Goal: Register for event/course

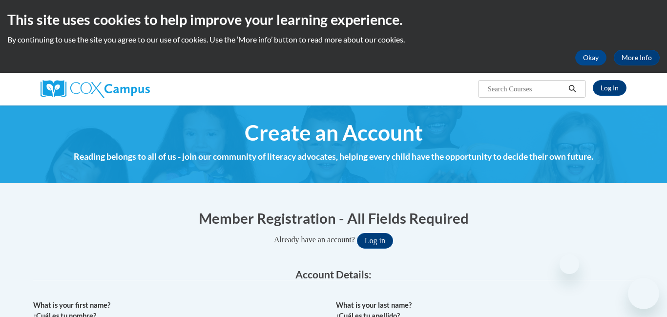
scroll to position [210, 0]
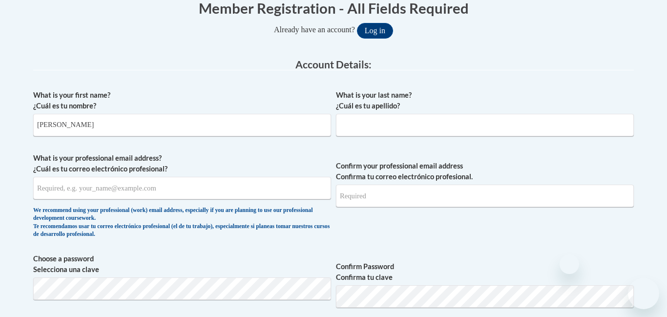
type input "Taylor"
click at [392, 113] on span "What is your last name? ¿Cuál es tu apellido?" at bounding box center [485, 113] width 298 height 46
click at [397, 125] on input "What is your last name? ¿Cuál es tu apellido?" at bounding box center [485, 125] width 298 height 22
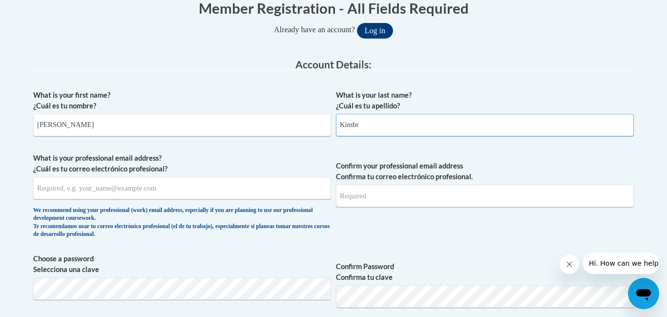
scroll to position [0, 0]
type input "Kimbral"
click at [171, 196] on input "What is your professional email address? ¿Cuál es tu correo electrónico profesi…" at bounding box center [182, 188] width 298 height 22
type input "taylorkimbral2004@gmail.com"
click at [382, 195] on input "Confirm your professional email address Confirma tu correo electrónico profesio…" at bounding box center [485, 196] width 298 height 22
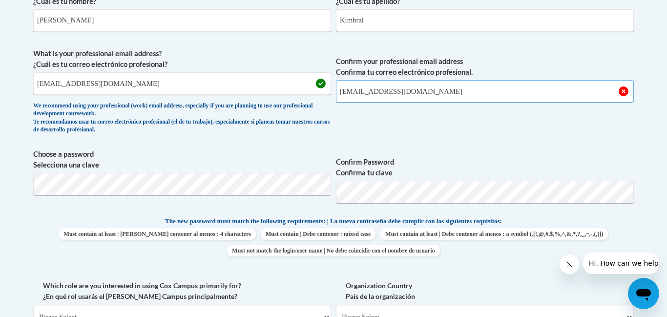
scroll to position [315, 0]
type input "taylorkimbral2004@gmail.com"
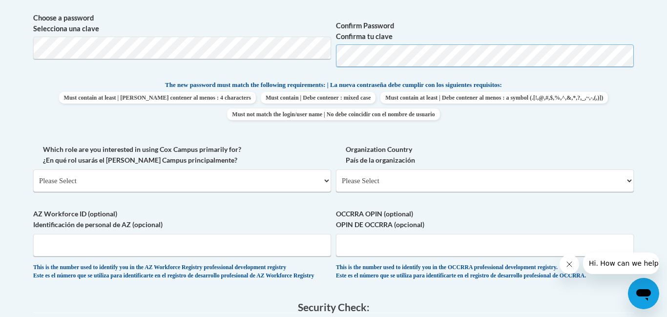
scroll to position [453, 0]
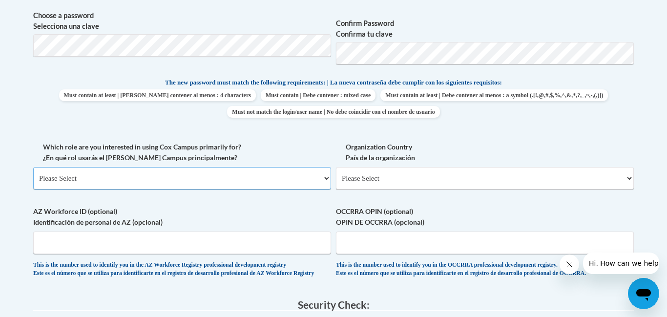
click at [274, 171] on select "Please Select College/University | Colegio/Universidad Community/Nonprofit Part…" at bounding box center [182, 178] width 298 height 22
click at [326, 173] on select "Please Select College/University | Colegio/Universidad Community/Nonprofit Part…" at bounding box center [182, 178] width 298 height 22
click at [308, 180] on select "Please Select College/University | Colegio/Universidad Community/Nonprofit Part…" at bounding box center [182, 178] width 298 height 22
select select "fbf2d438-af2f-41f8-98f1-81c410e29de3"
click at [33, 167] on select "Please Select College/University | Colegio/Universidad Community/Nonprofit Part…" at bounding box center [182, 178] width 298 height 22
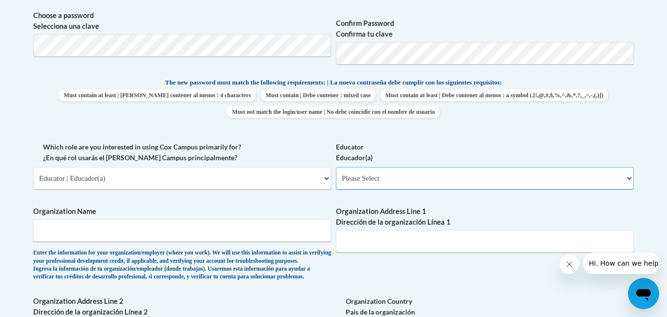
click at [435, 182] on select "Please Select Early Learning/Daycare Teacher/Family Home Care Provider | Maestr…" at bounding box center [485, 178] width 298 height 22
select select "5e2af403-4f2c-4e49-a02f-103e55d7b75b"
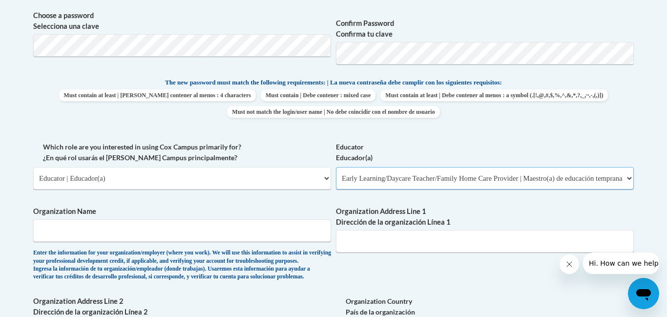
click at [336, 167] on select "Please Select Early Learning/Daycare Teacher/Family Home Care Provider | Maestr…" at bounding box center [485, 178] width 298 height 22
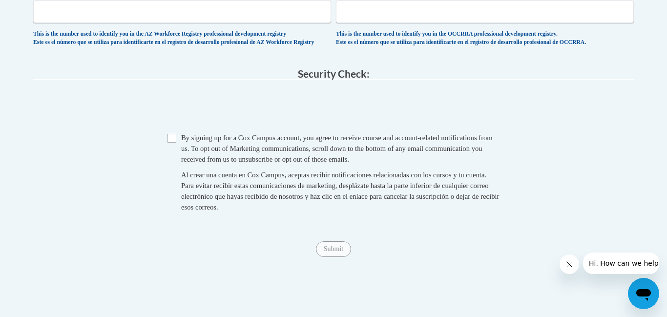
scroll to position [839, 0]
click at [174, 142] on input "Checkbox" at bounding box center [171, 137] width 9 height 9
checkbox input "true"
click at [340, 256] on input "Submit" at bounding box center [333, 248] width 35 height 16
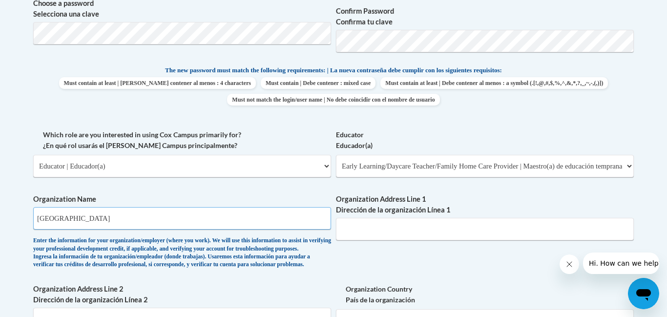
scroll to position [466, 0]
type input "White Oak Learning Academy"
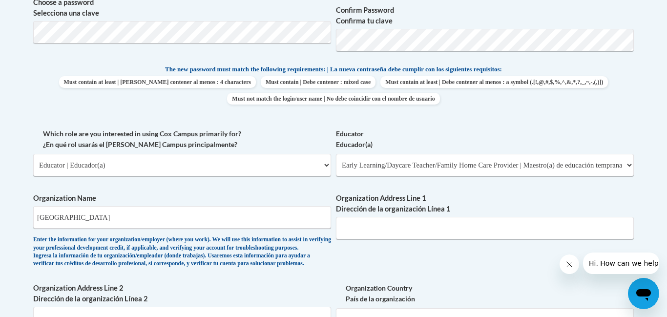
click at [392, 257] on div "What is your first name? ¿Cuál es tu nombre? Taylor What is your last name? ¿Cu…" at bounding box center [333, 128] width 600 height 599
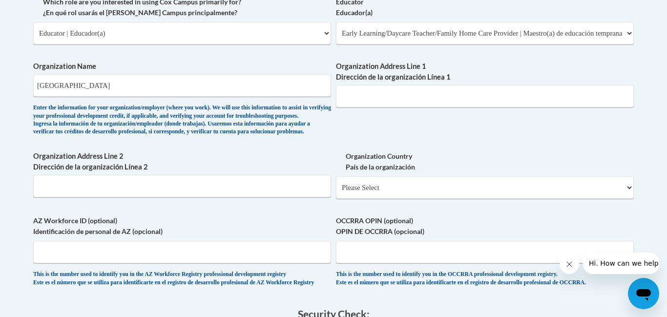
scroll to position [815, 0]
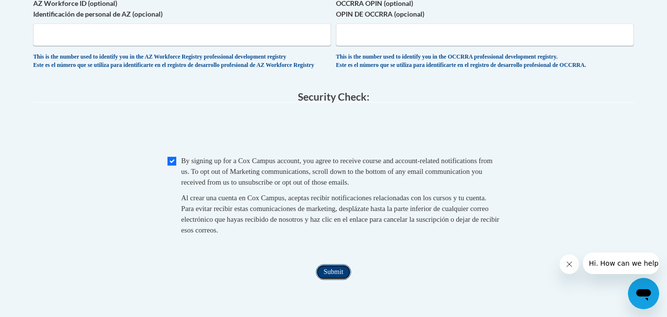
click at [327, 280] on input "Submit" at bounding box center [333, 272] width 35 height 16
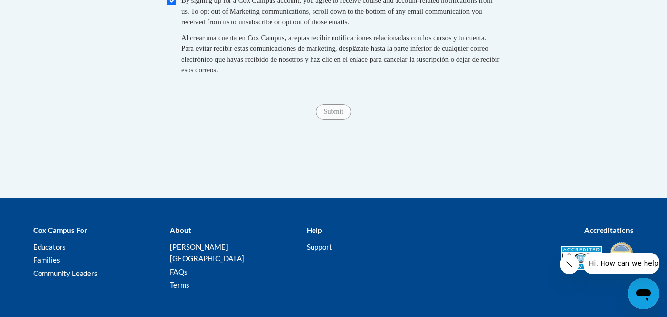
scroll to position [952, 0]
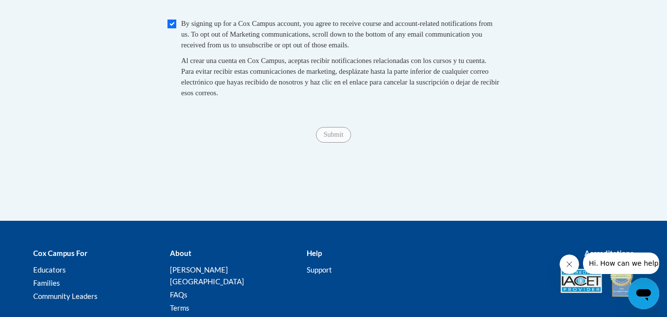
type input "4930 Auraria Rd, Dawsonville, GA 30534"
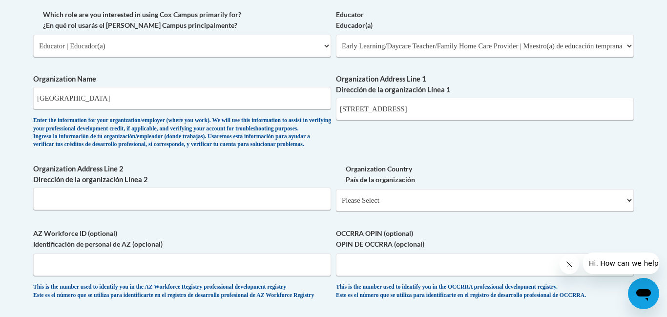
scroll to position [586, 0]
click at [390, 173] on div "What is your first name? ¿Cuál es tu nombre? Taylor What is your last name? ¿Cu…" at bounding box center [333, 8] width 600 height 599
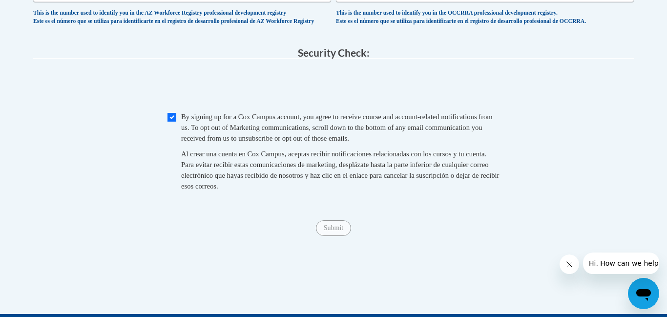
scroll to position [863, 0]
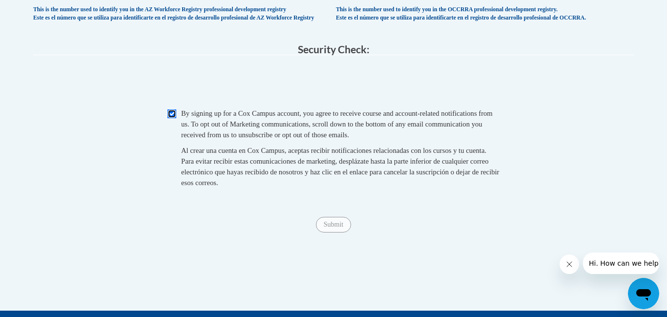
click at [173, 118] on input "Checkbox" at bounding box center [171, 113] width 9 height 9
checkbox input "true"
click at [341, 232] on input "Submit" at bounding box center [333, 225] width 35 height 16
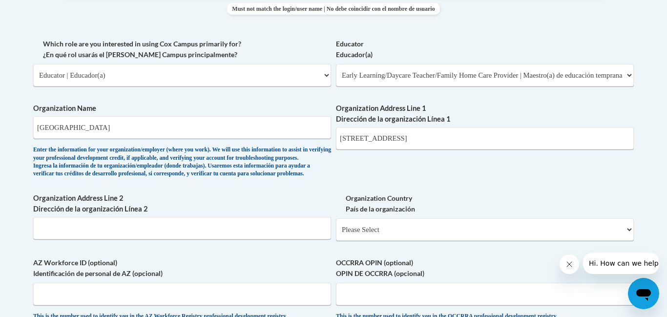
scroll to position [581, 0]
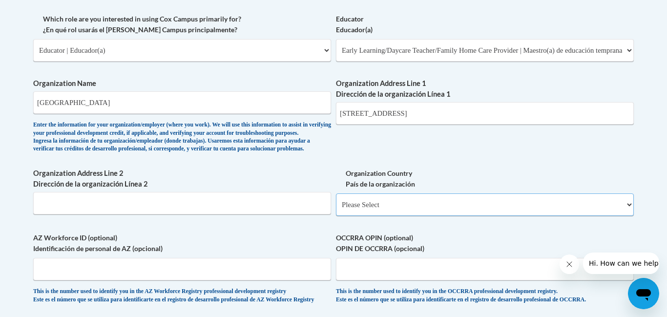
click at [390, 216] on select "Please Select United States | Estados Unidos Outside of the United States | Fue…" at bounding box center [485, 204] width 298 height 22
select select "ad49bcad-a171-4b2e-b99c-48b446064914"
click at [336, 209] on select "Please Select United States | Estados Unidos Outside of the United States | Fue…" at bounding box center [485, 204] width 298 height 22
select select
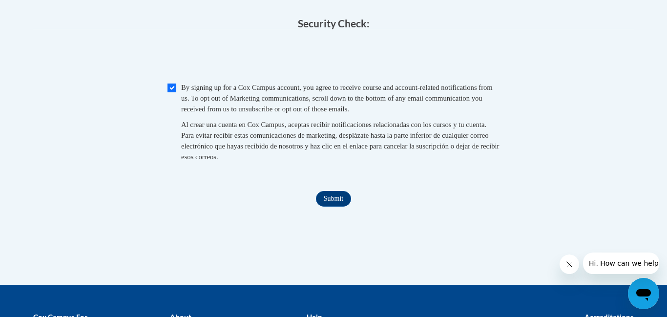
scroll to position [999, 0]
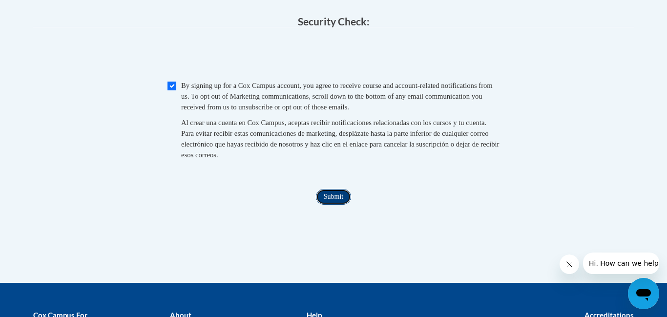
click at [339, 205] on input "Submit" at bounding box center [333, 197] width 35 height 16
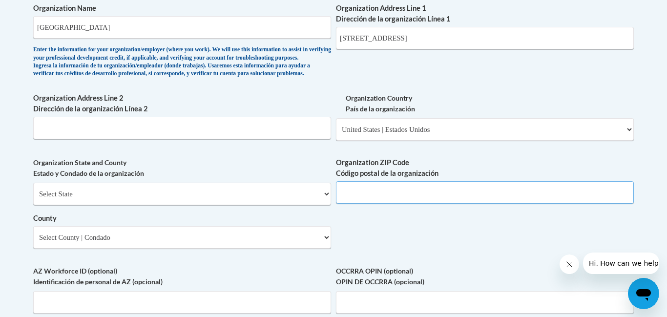
scroll to position [653, 0]
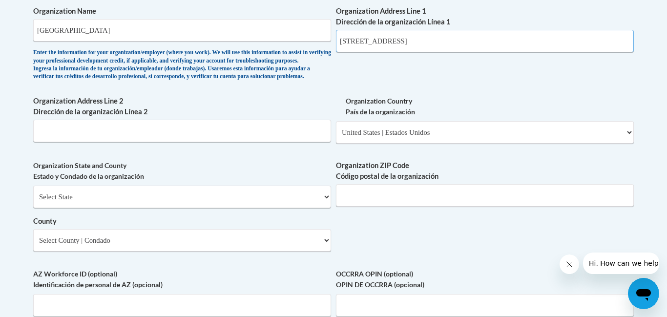
click at [480, 40] on input "4930 Auraria Rd, Dawsonville, GA 30534" at bounding box center [485, 41] width 298 height 22
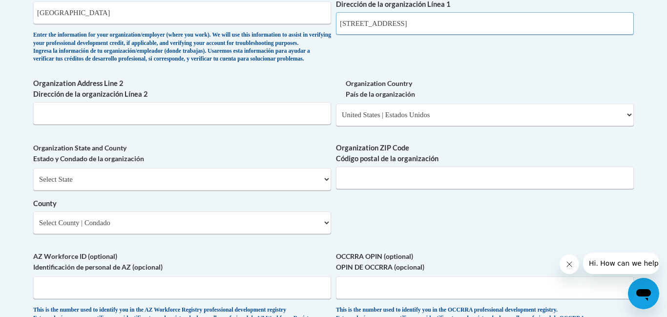
scroll to position [672, 0]
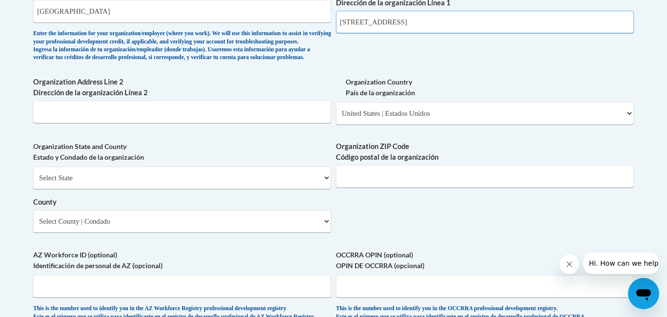
type input "4930 Auraria Rd, Dawsonville, GA"
click at [426, 187] on input "Organization ZIP Code Código postal de la organización" at bounding box center [485, 176] width 298 height 22
type input "30534"
click at [453, 21] on input "4930 Auraria Rd, Dawsonville, GA" at bounding box center [485, 22] width 298 height 22
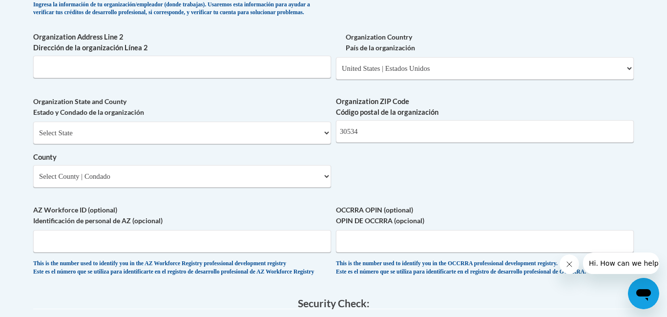
scroll to position [718, 0]
type input "4930 Auraria Rd"
click at [307, 78] on input "Organization Address Line 2 Dirección de la organización Línea 2" at bounding box center [182, 66] width 298 height 22
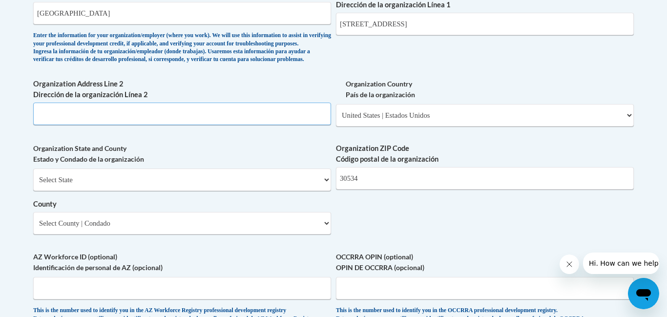
scroll to position [672, 0]
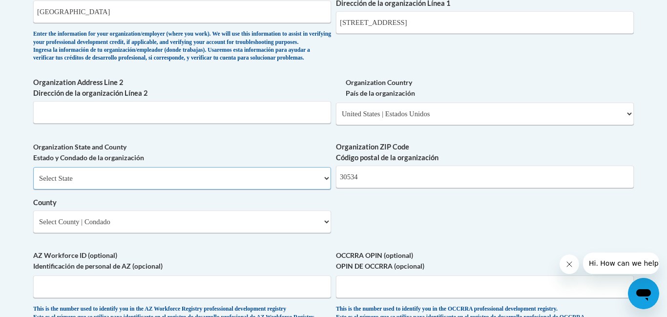
click at [287, 189] on select "Select State Alabama Alaska Arizona Arkansas California Colorado Connecticut De…" at bounding box center [182, 178] width 298 height 22
select select "Georgia"
click at [33, 183] on select "Select State Alabama Alaska Arizona Arkansas California Colorado Connecticut De…" at bounding box center [182, 178] width 298 height 22
click at [133, 233] on select "Select County Appling Atkinson Bacon Baker Baldwin Banks Barrow Bartow Ben Hill…" at bounding box center [182, 221] width 298 height 22
select select "Dawson"
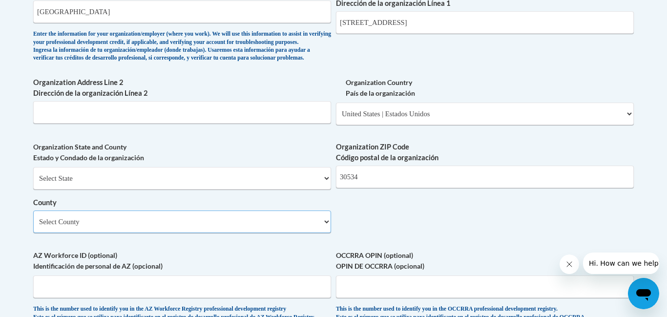
click at [33, 227] on select "Select County Appling Atkinson Bacon Baker Baldwin Banks Barrow Bartow Ben Hill…" at bounding box center [182, 221] width 298 height 22
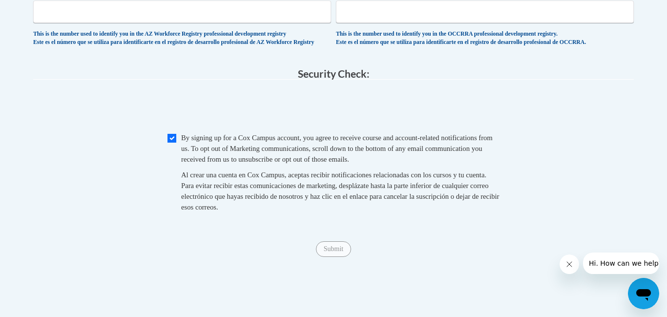
scroll to position [948, 0]
click at [329, 256] on input "Submit" at bounding box center [333, 248] width 35 height 16
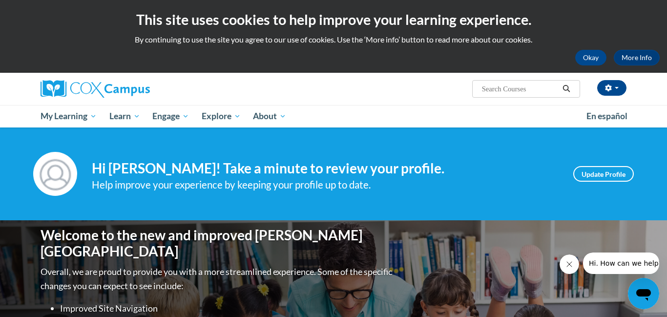
click at [526, 90] on input "Search..." at bounding box center [520, 89] width 78 height 12
click at [622, 90] on button "button" at bounding box center [611, 88] width 29 height 16
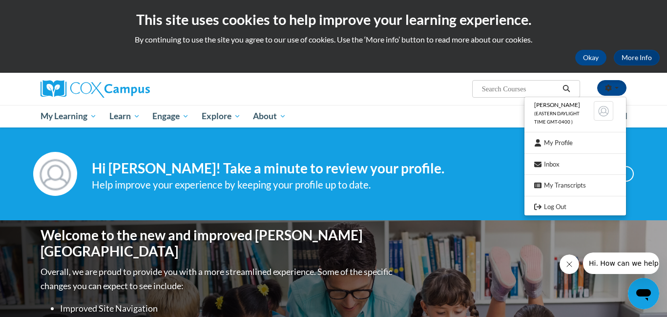
click at [430, 102] on div "Taylor Kimbral (Eastern Daylight Time GMT-0400 ) My Profile Inbox My Transcript…" at bounding box center [333, 89] width 615 height 32
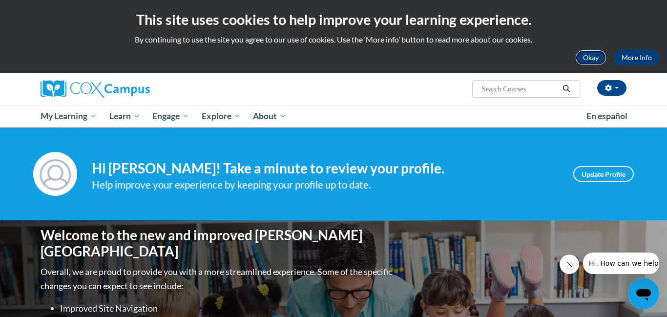
click at [578, 53] on button "Okay" at bounding box center [590, 58] width 31 height 16
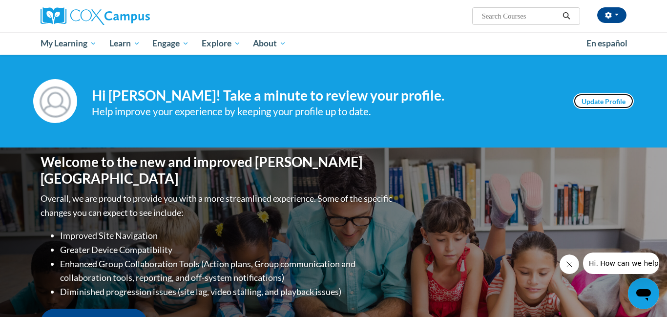
click at [592, 101] on link "Update Profile" at bounding box center [603, 101] width 61 height 16
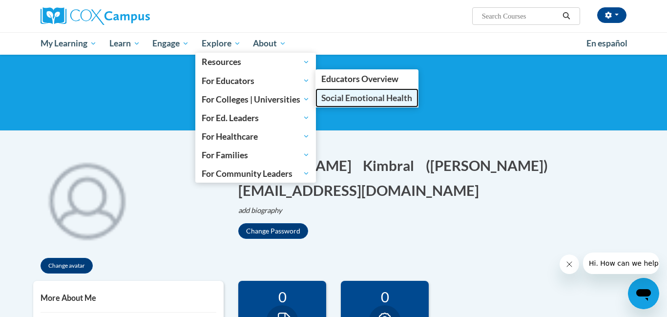
click at [349, 97] on span "Social Emotional Health" at bounding box center [366, 98] width 91 height 10
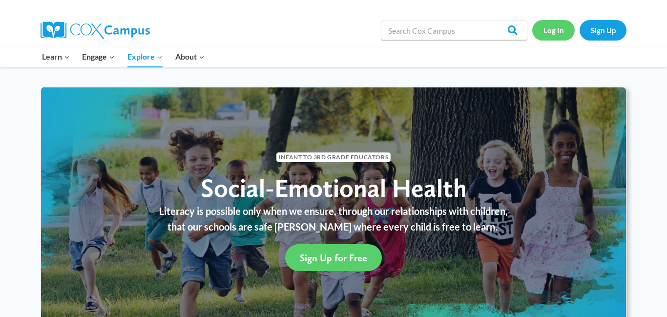
click at [562, 29] on link "Log In" at bounding box center [553, 30] width 42 height 20
